Goal: Navigation & Orientation: Find specific page/section

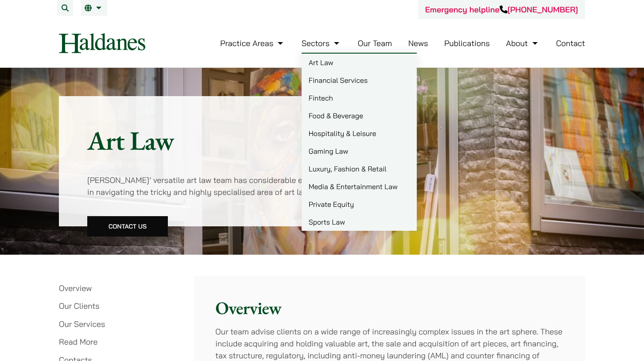
click at [323, 84] on link "Financial Services" at bounding box center [359, 80] width 115 height 18
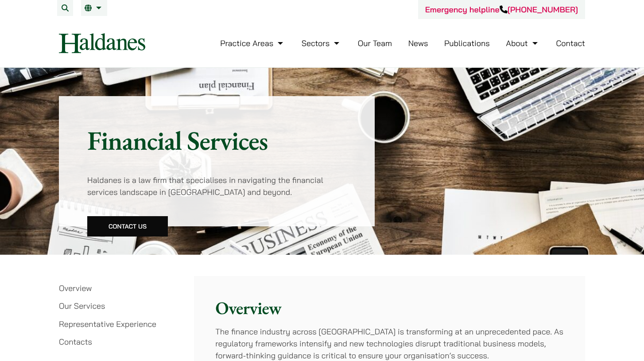
click at [372, 43] on link "Our Team" at bounding box center [375, 43] width 34 height 10
